Goal: Task Accomplishment & Management: Manage account settings

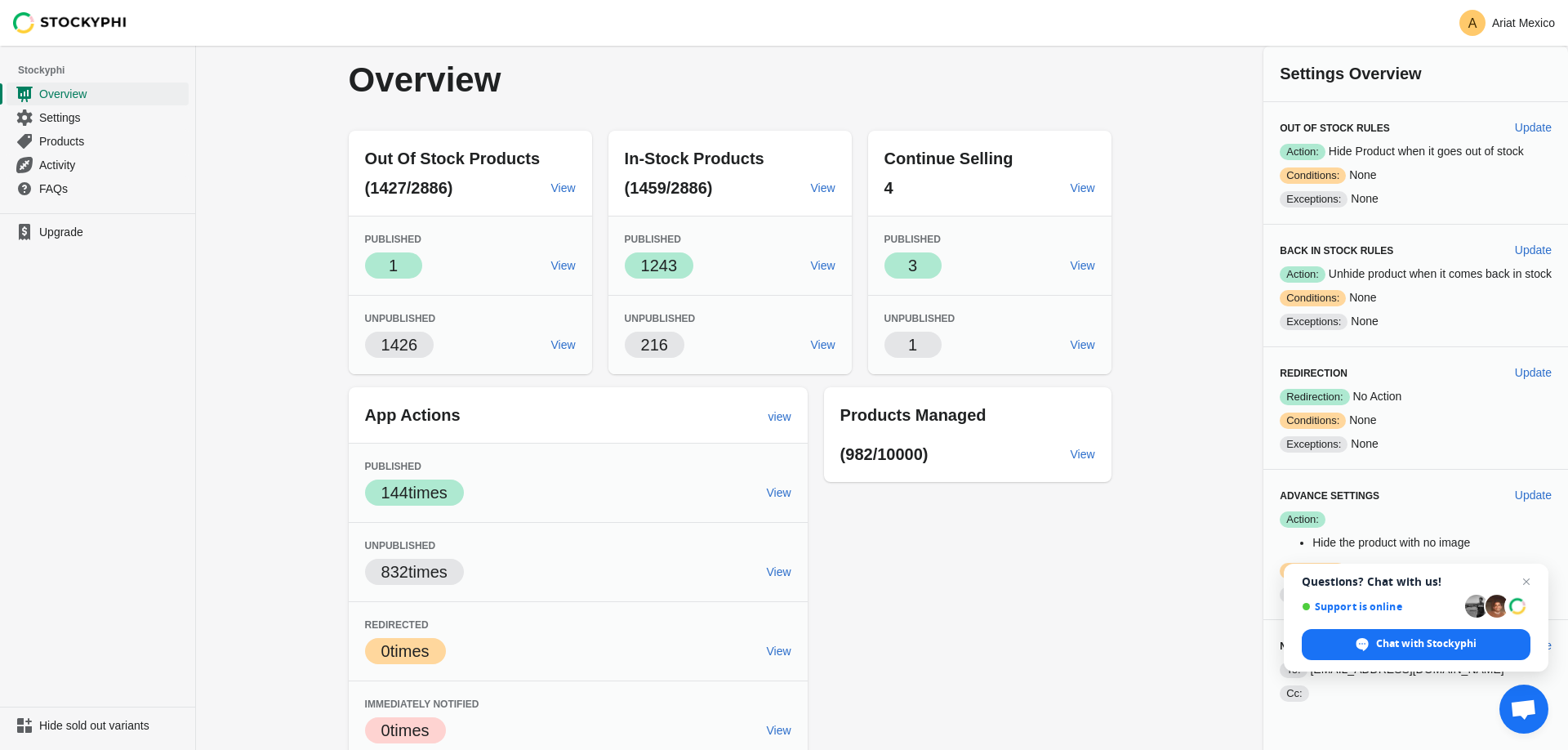
scroll to position [10, 0]
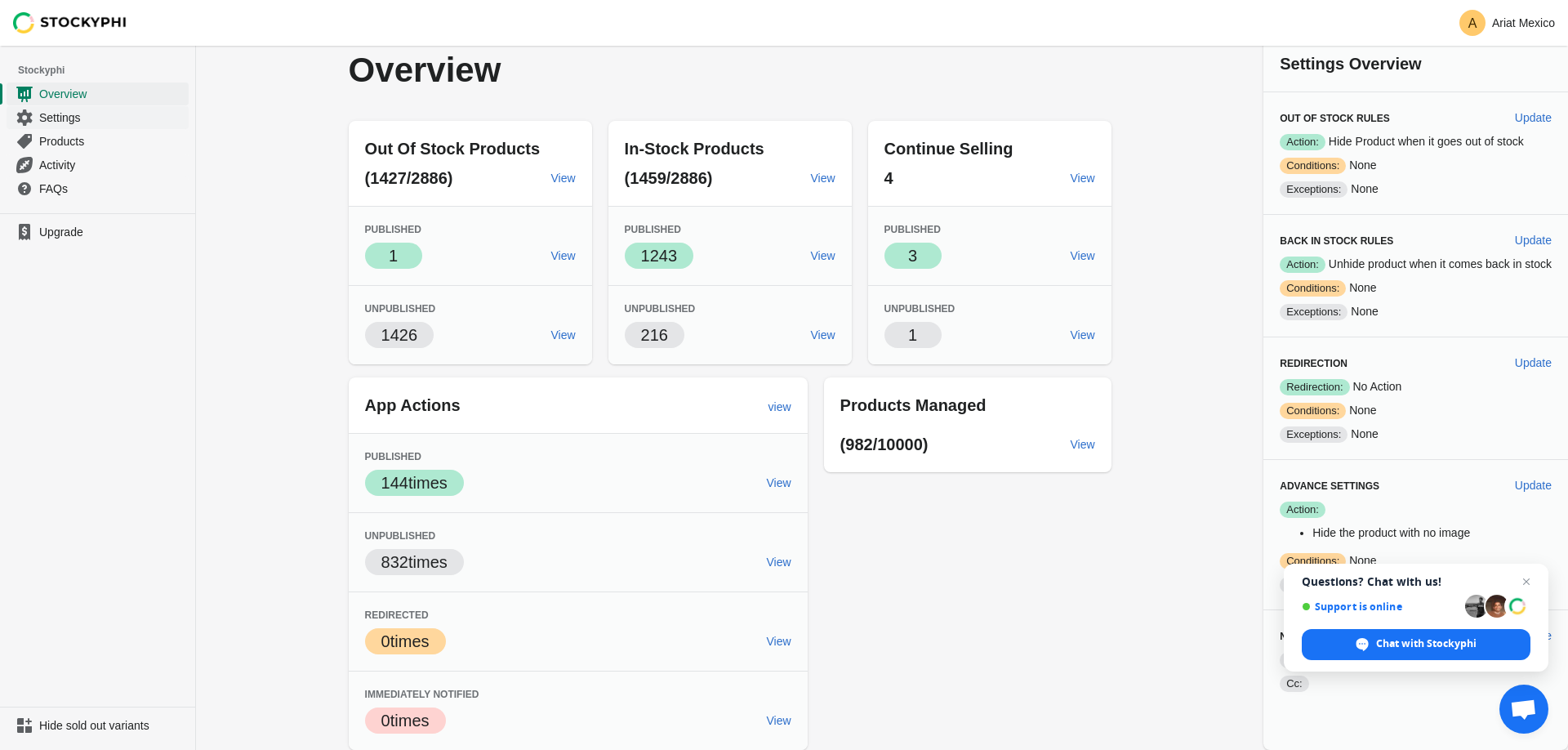
click at [107, 119] on span "Settings" at bounding box center [112, 117] width 147 height 16
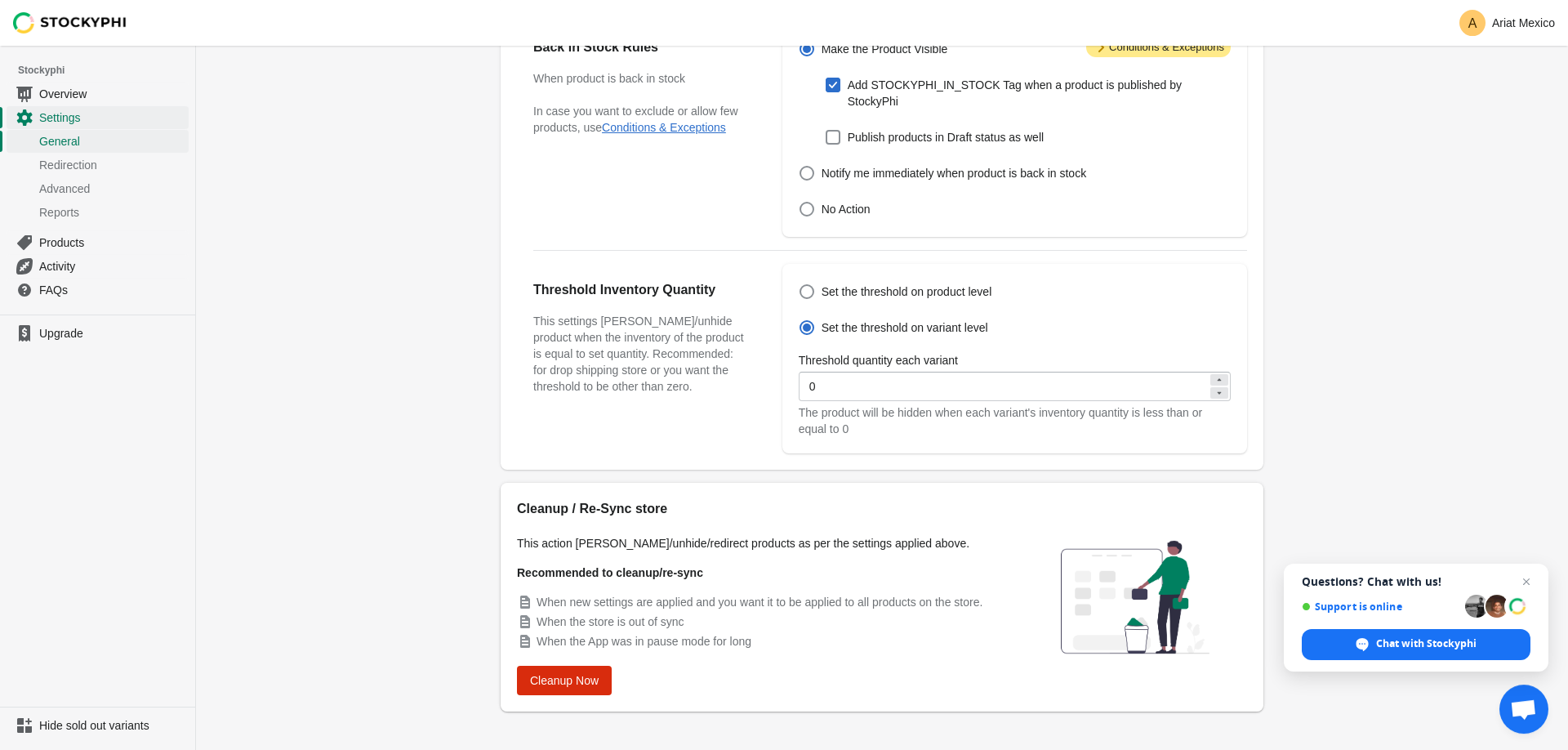
scroll to position [442, 0]
click at [82, 245] on span "Products" at bounding box center [112, 242] width 147 height 16
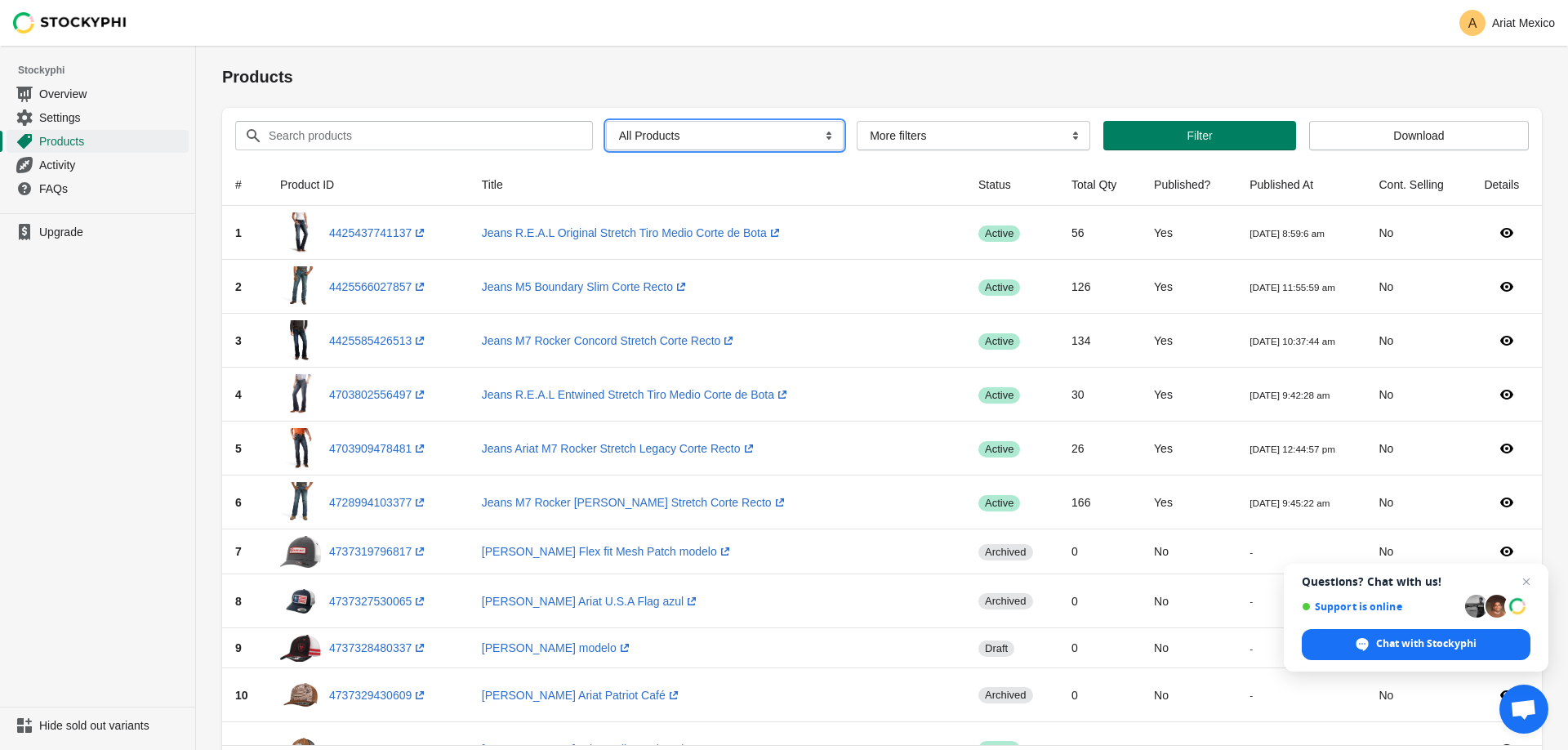
click at [606, 121] on select "All Products InStock InStock Published InStock Un-Published OOS OOS Published O…" at bounding box center [724, 136] width 237 height 30
select select "instock_unpublished"
click option "InStock Un-Published" at bounding box center [0, 0] width 0 height 0
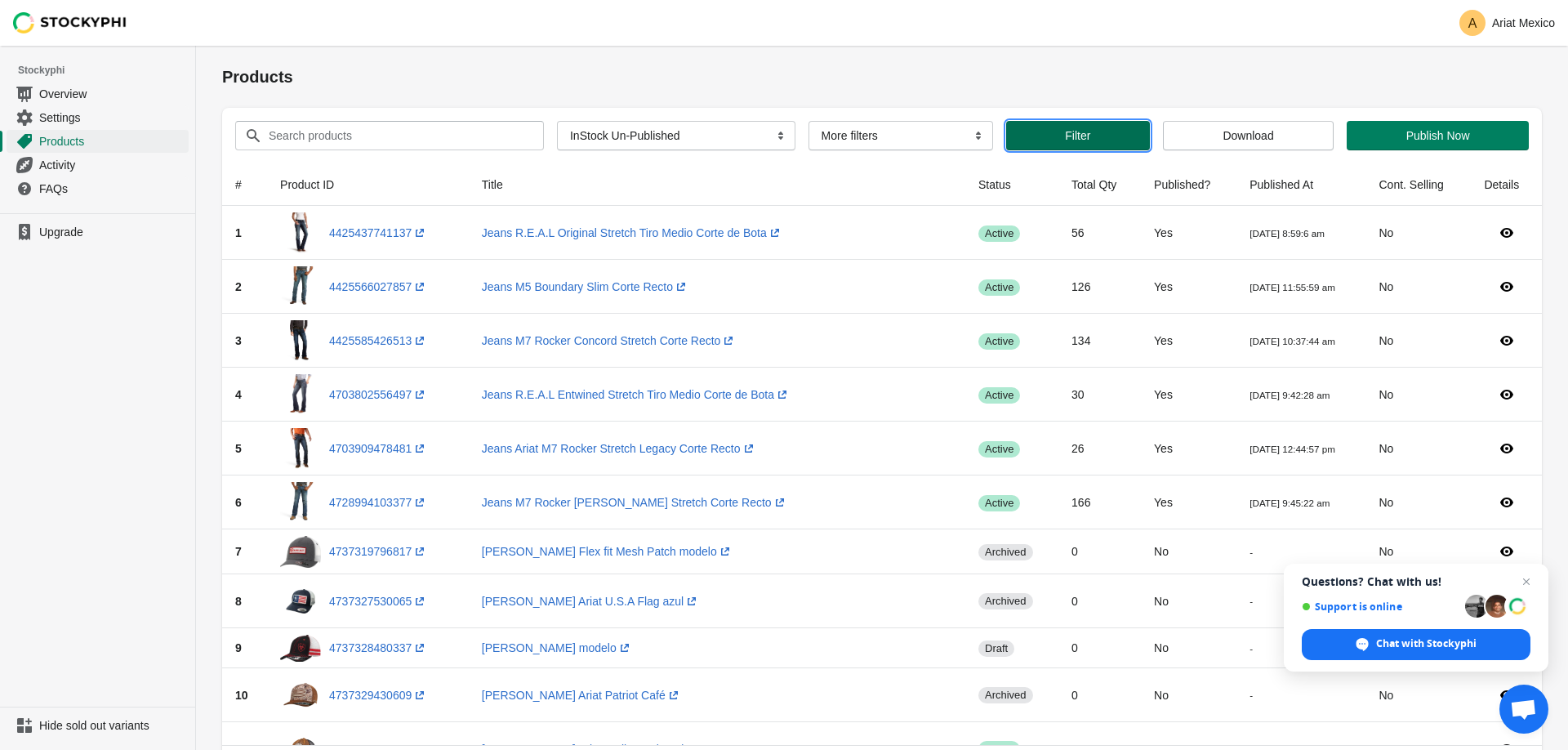
click at [1095, 139] on span "Filter" at bounding box center [1078, 135] width 118 height 13
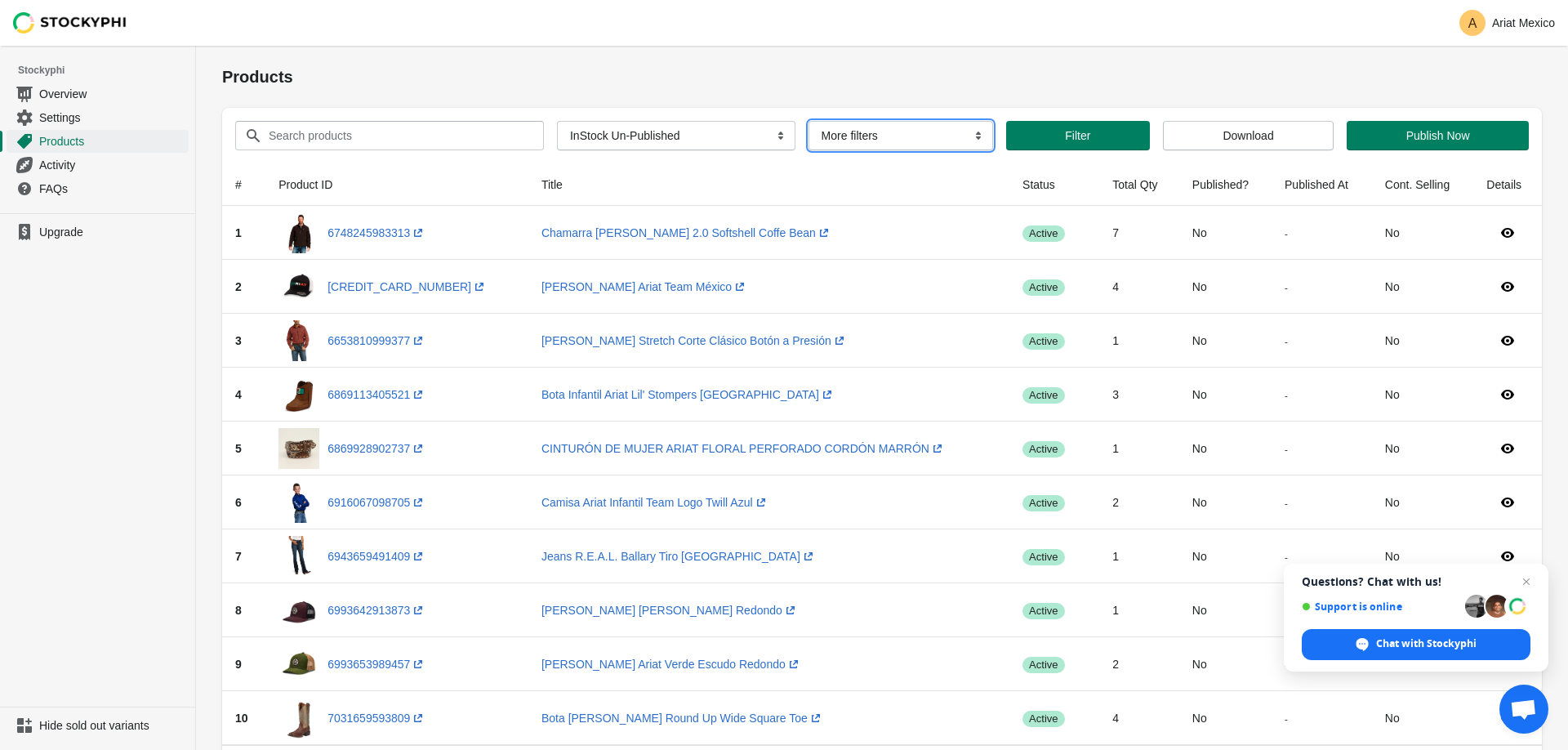
click at [808, 121] on select "More filters Delayed product hide" at bounding box center [900, 136] width 185 height 30
click at [839, 94] on div "Products" at bounding box center [882, 76] width 1320 height 62
click at [571, 81] on h1 "Products" at bounding box center [882, 76] width 1320 height 23
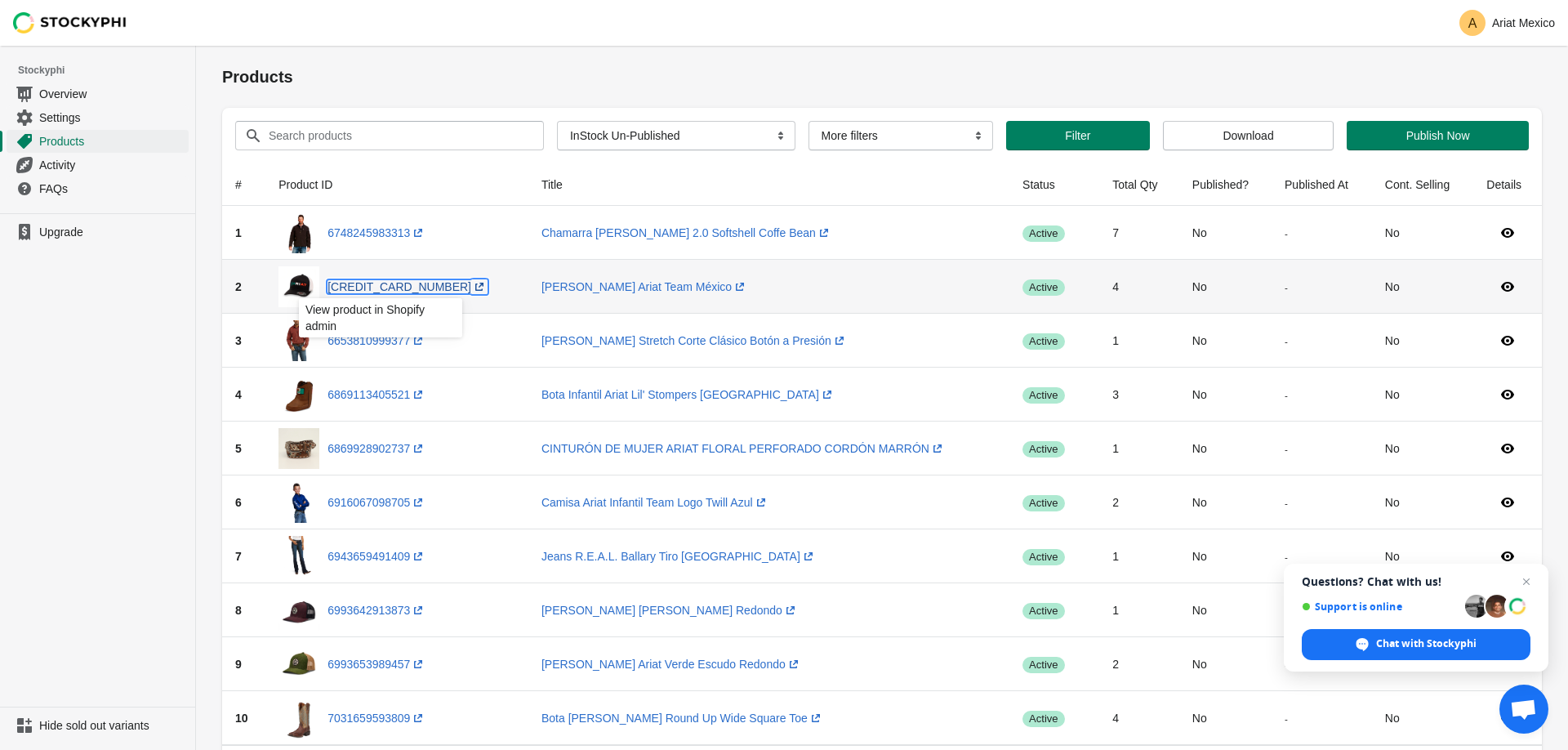
click at [347, 286] on link "6813814915153 (opens a new window)" at bounding box center [407, 286] width 160 height 13
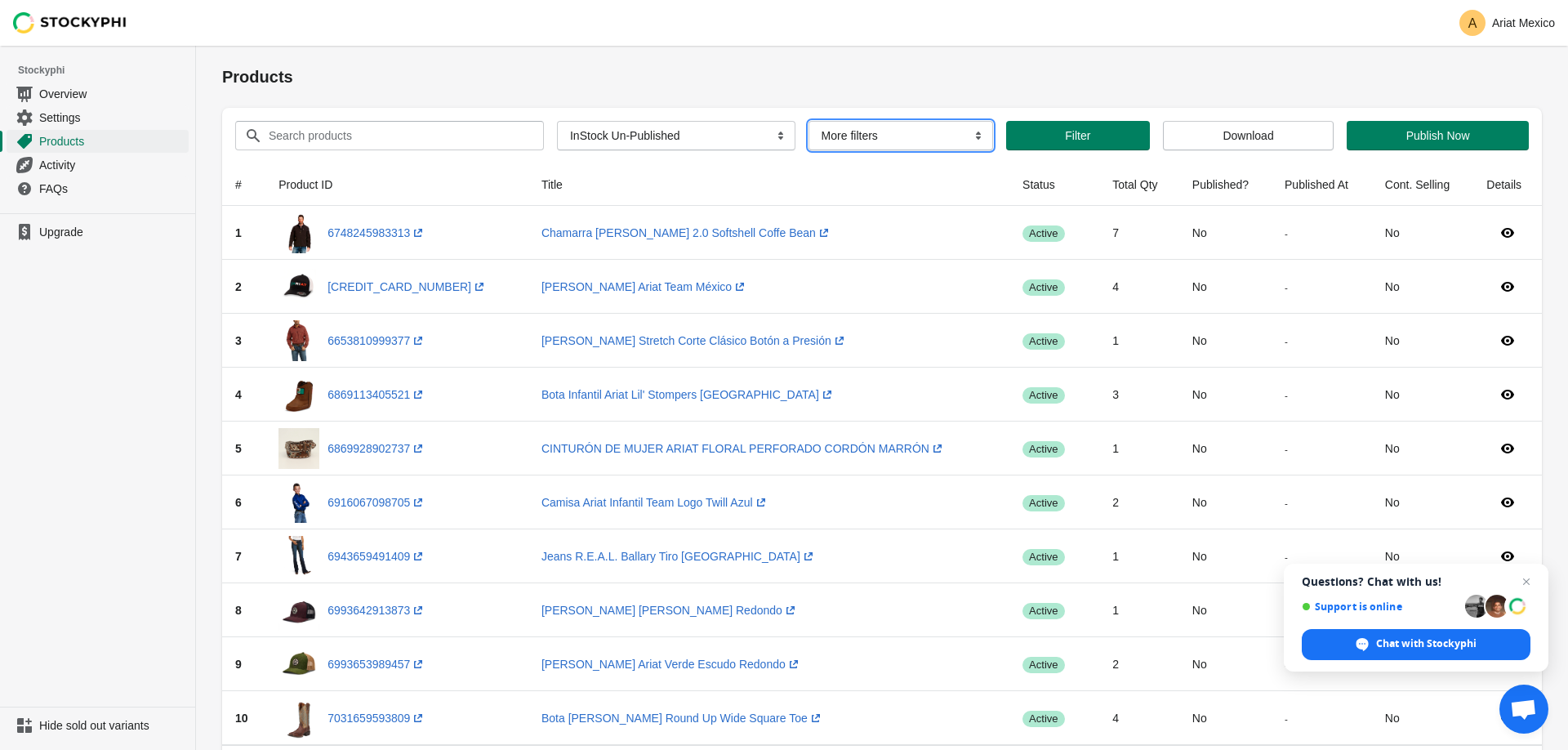
click at [808, 121] on select "More filters Delayed product hide" at bounding box center [900, 136] width 185 height 30
click at [935, 132] on select "More filters Delayed product hide" at bounding box center [900, 136] width 185 height 30
click at [92, 136] on span "Products" at bounding box center [112, 141] width 147 height 16
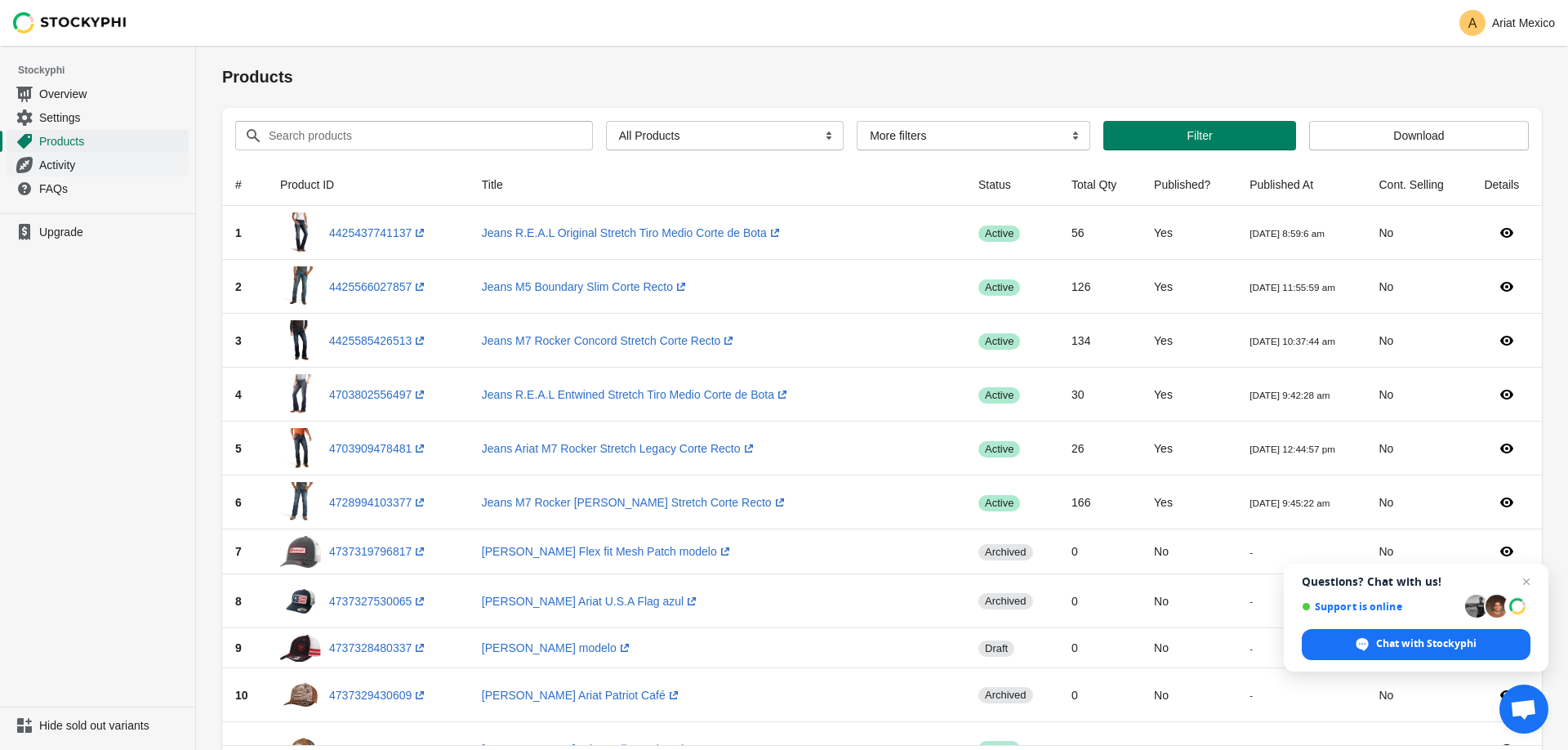
click at [113, 165] on span "Activity" at bounding box center [112, 164] width 147 height 16
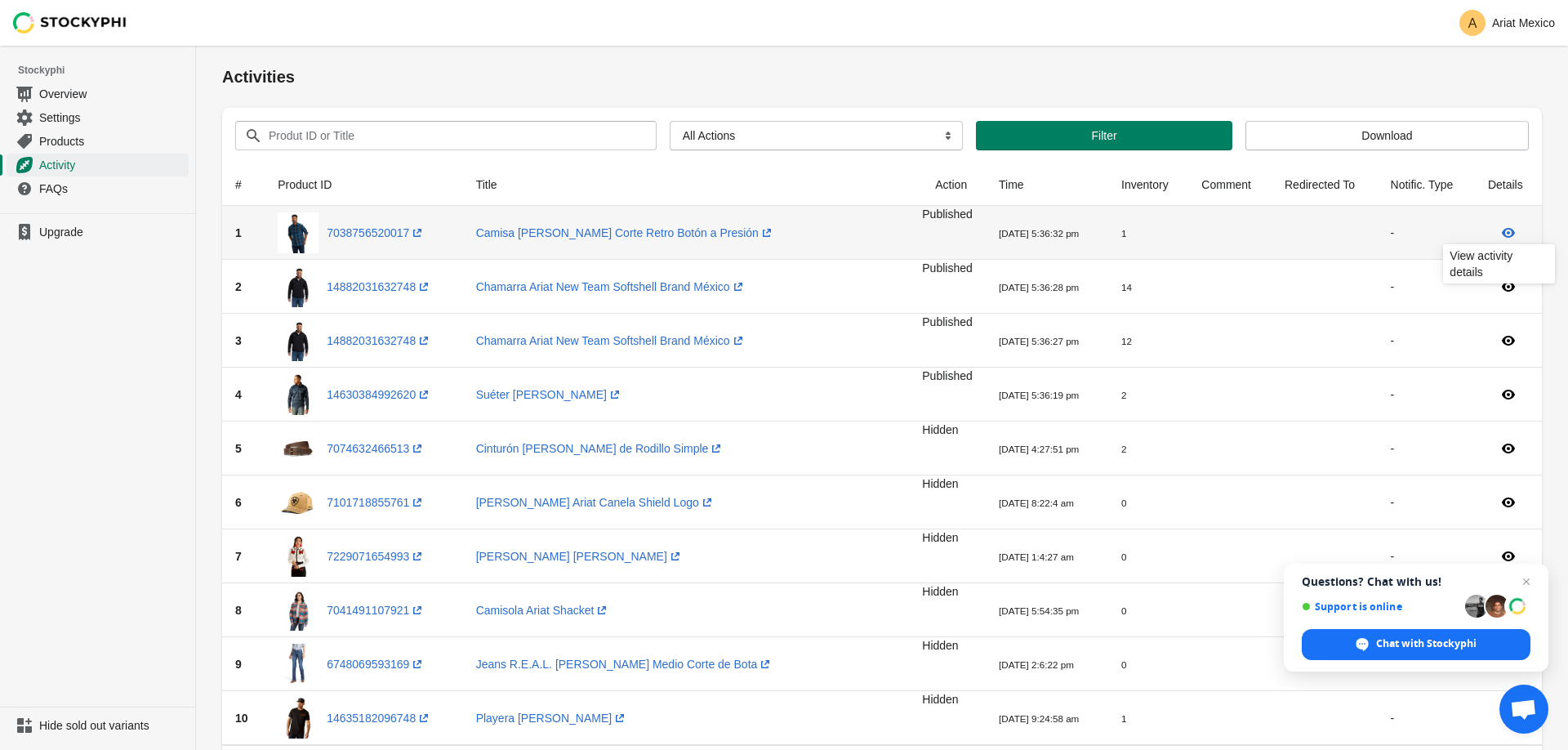
click at [1509, 234] on icon at bounding box center [1508, 233] width 13 height 10
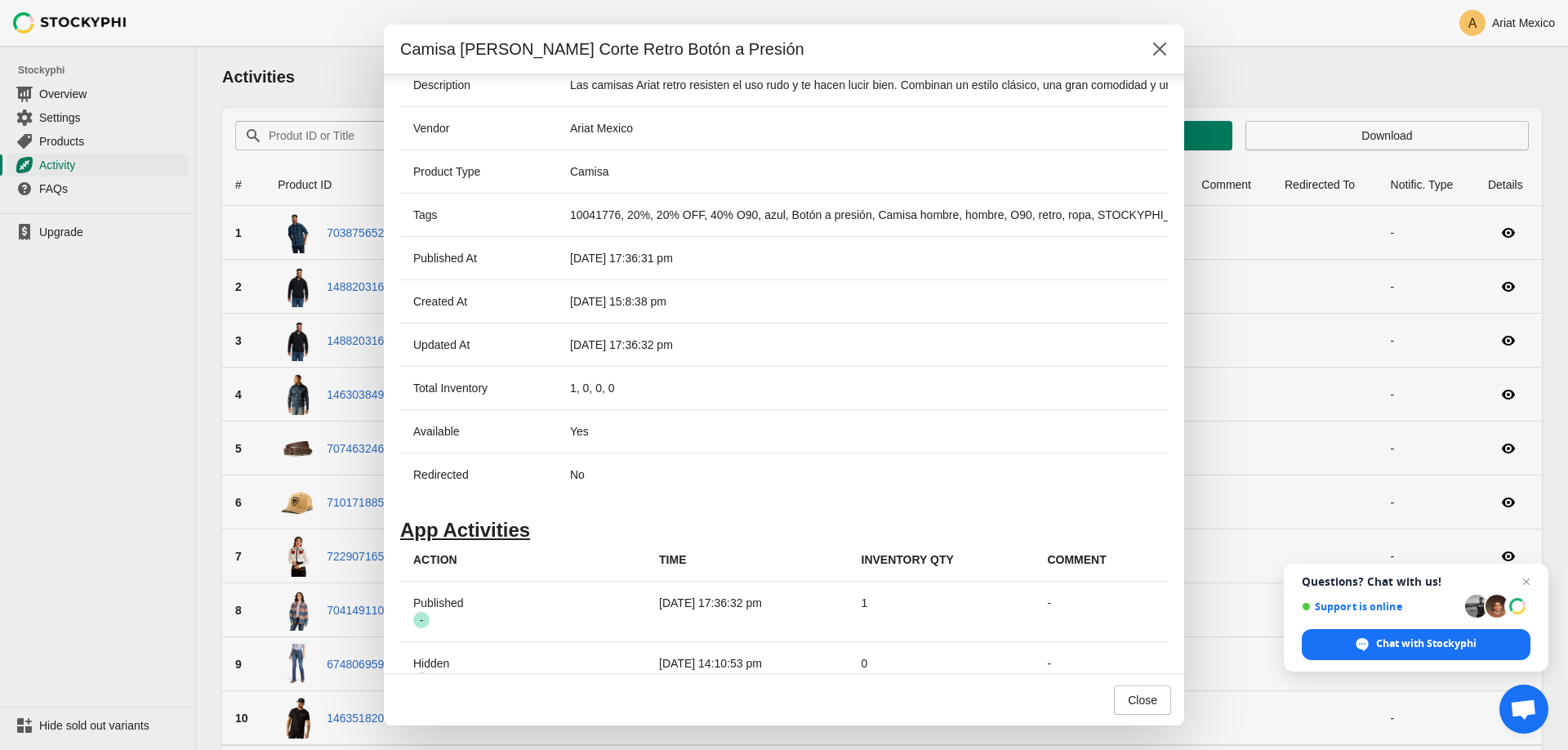
scroll to position [355, 0]
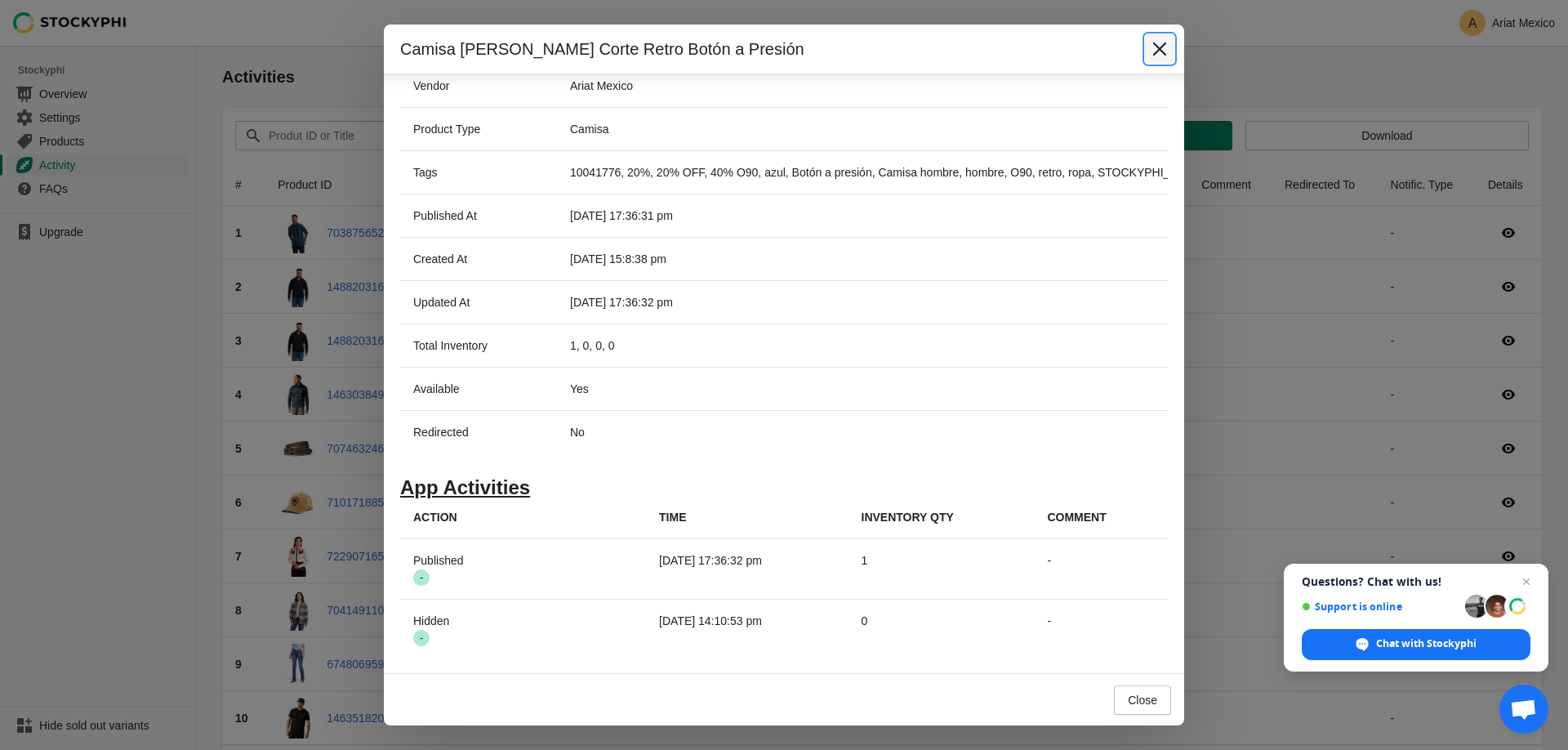
click at [1160, 44] on icon "Close" at bounding box center [1159, 48] width 16 height 16
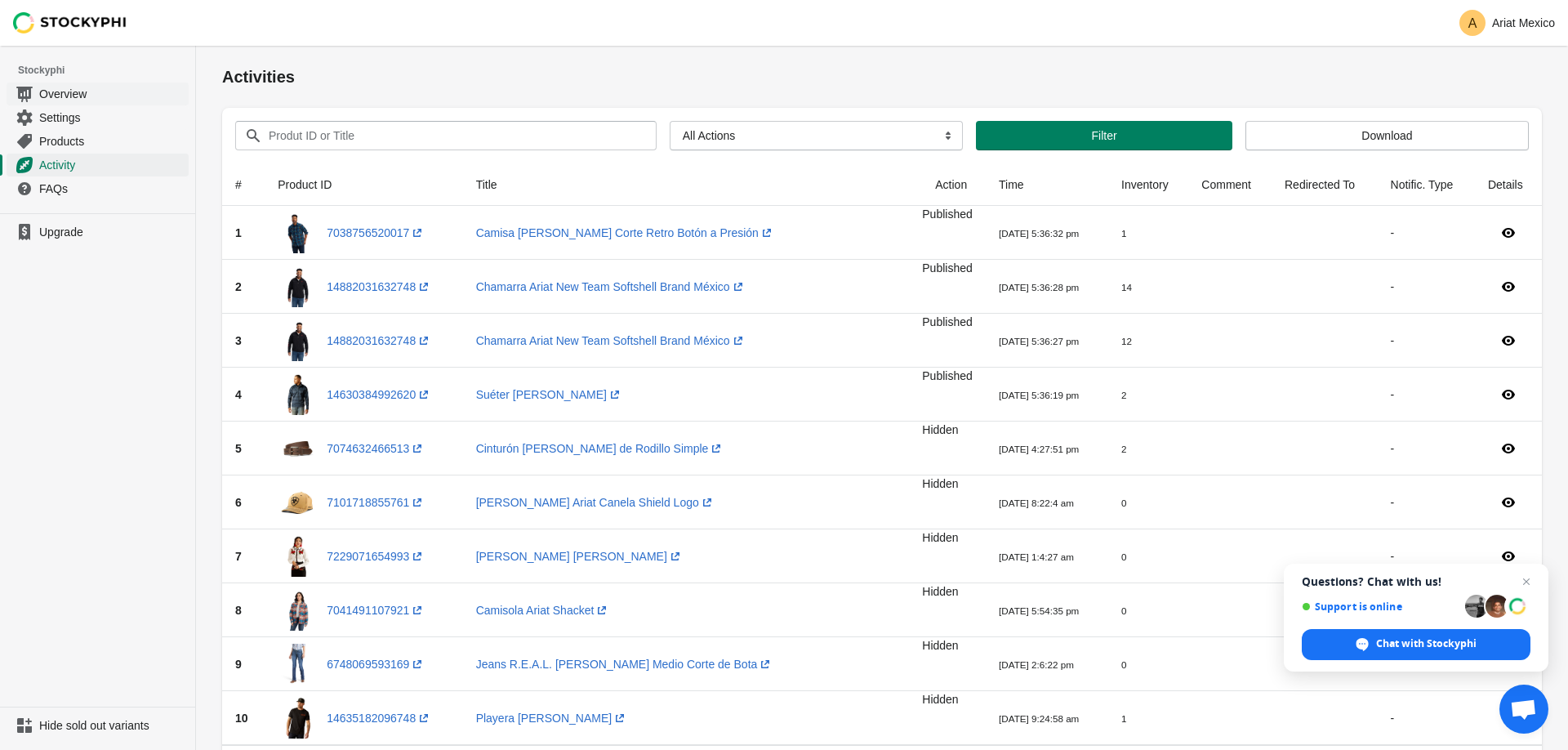
click at [90, 101] on span "Overview" at bounding box center [112, 93] width 147 height 16
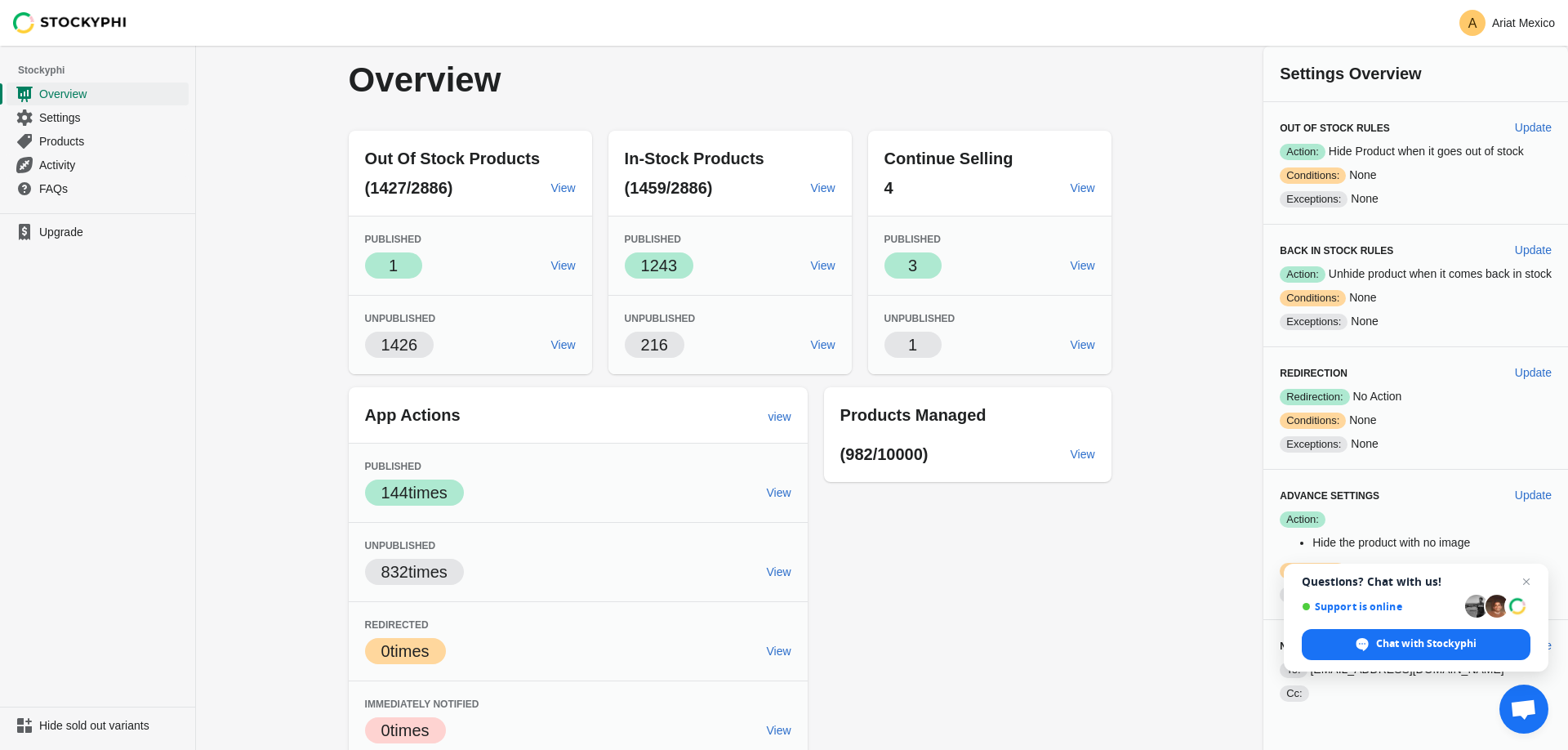
scroll to position [10, 0]
